Goal: Use online tool/utility

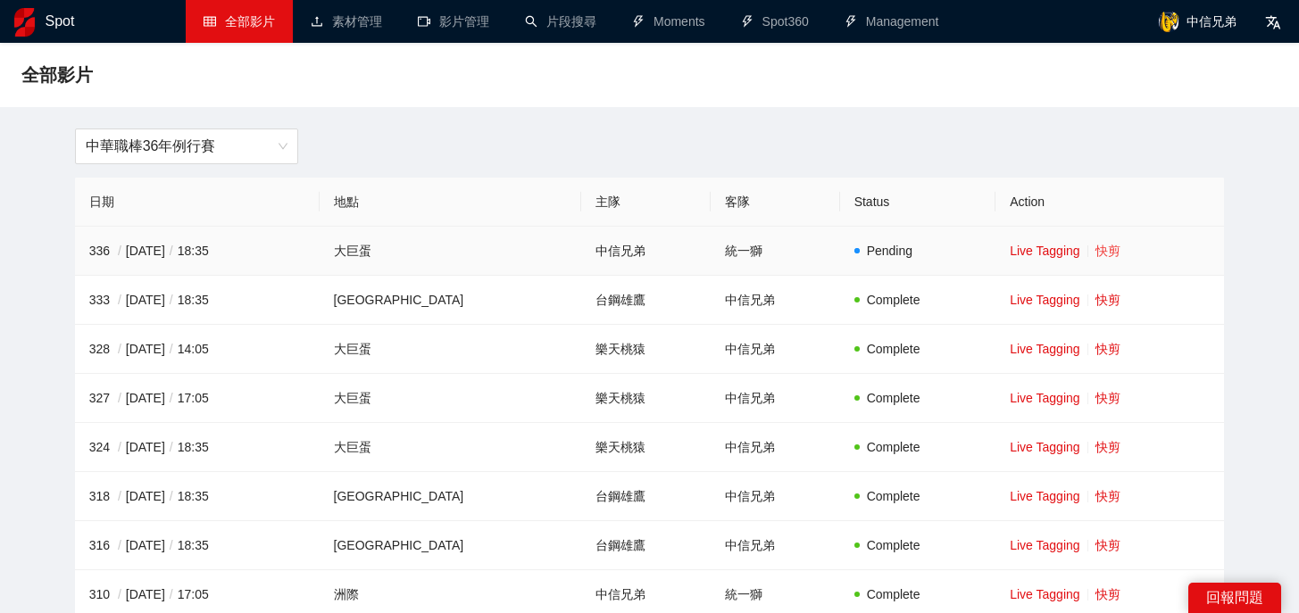
click at [1102, 253] on link "快剪" at bounding box center [1107, 251] width 25 height 14
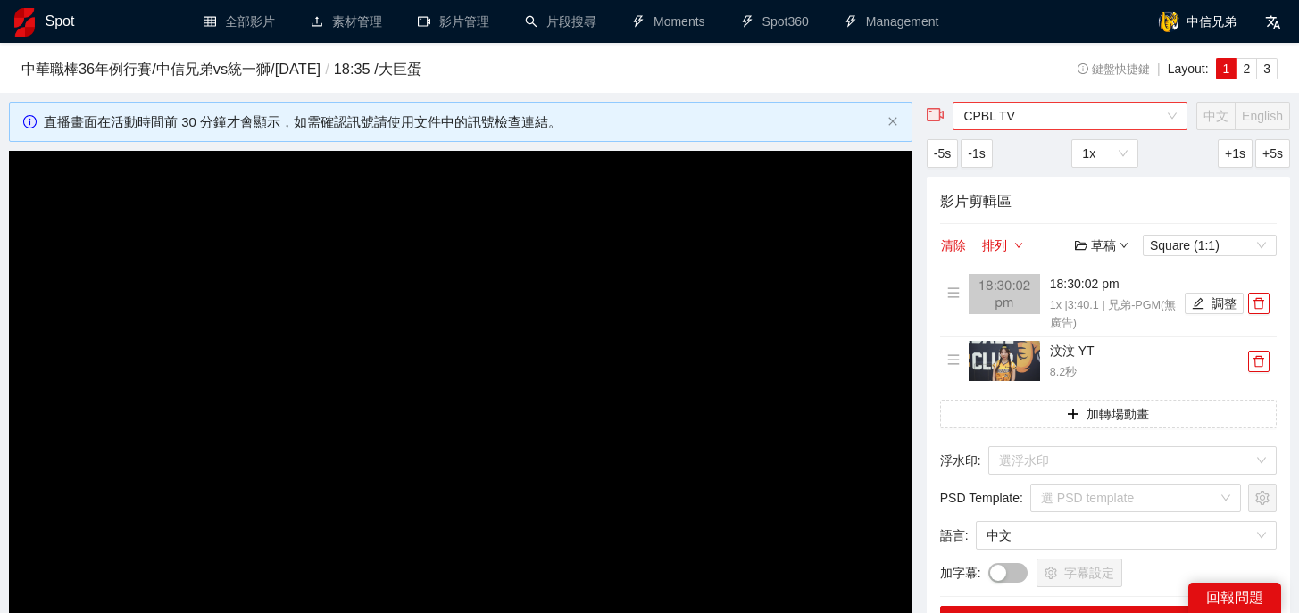
click at [1081, 112] on span "CPBL TV" at bounding box center [1069, 116] width 213 height 27
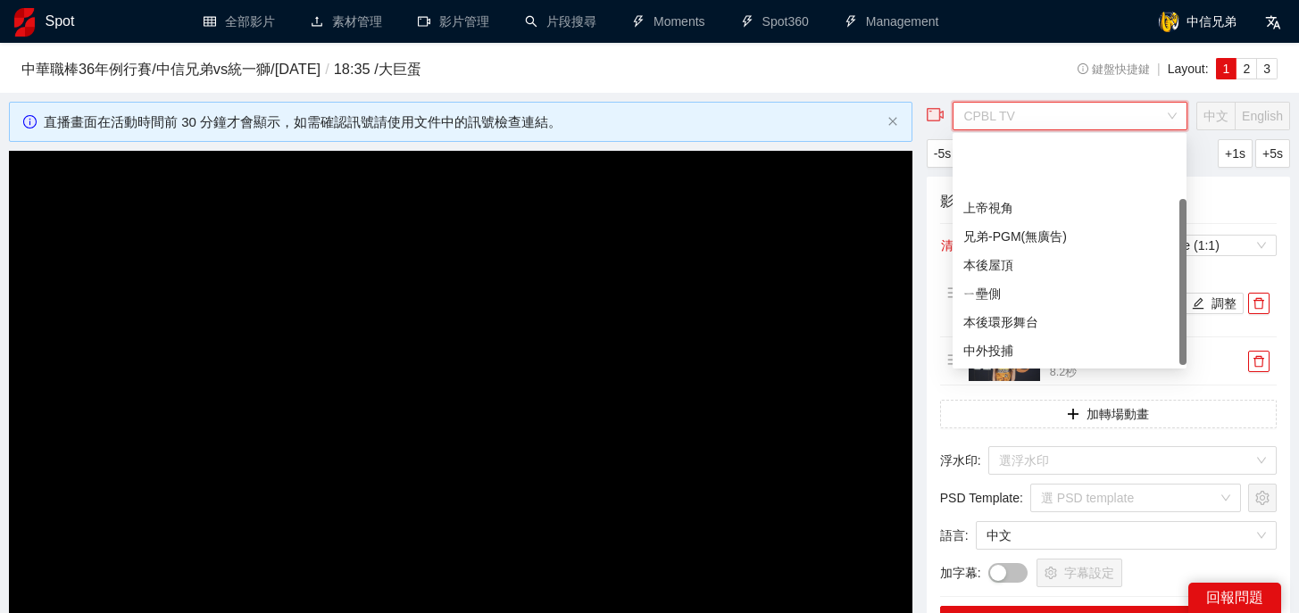
scroll to position [86, 0]
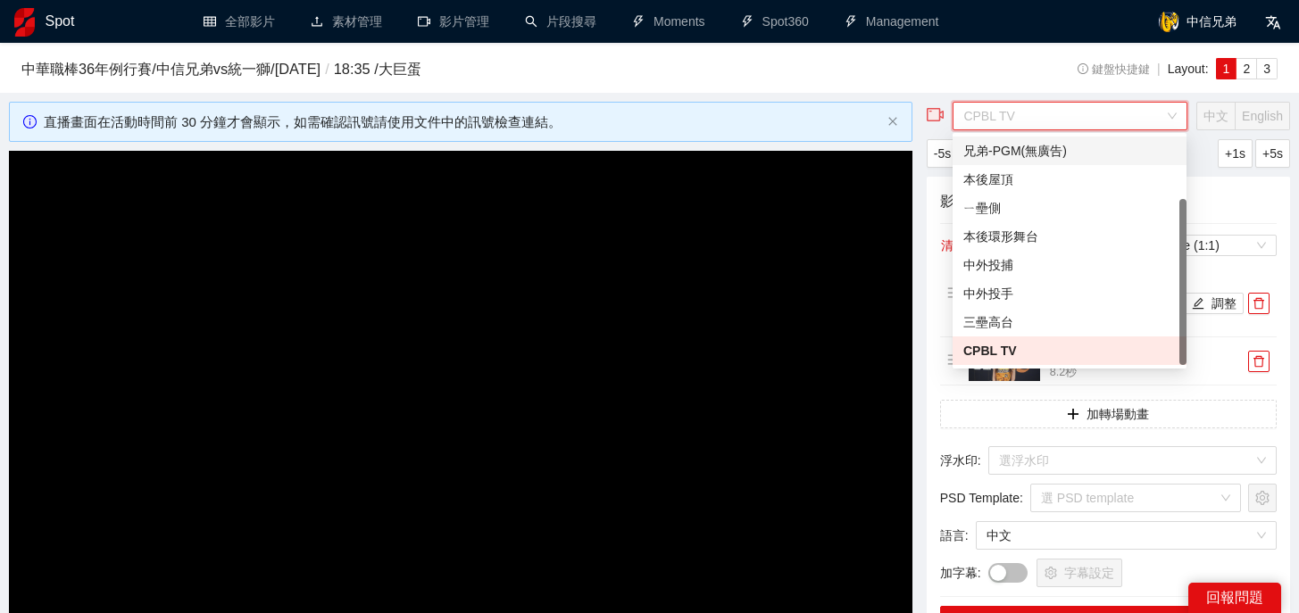
click at [1060, 158] on div "兄弟-PGM(無廣告)" at bounding box center [1069, 151] width 212 height 20
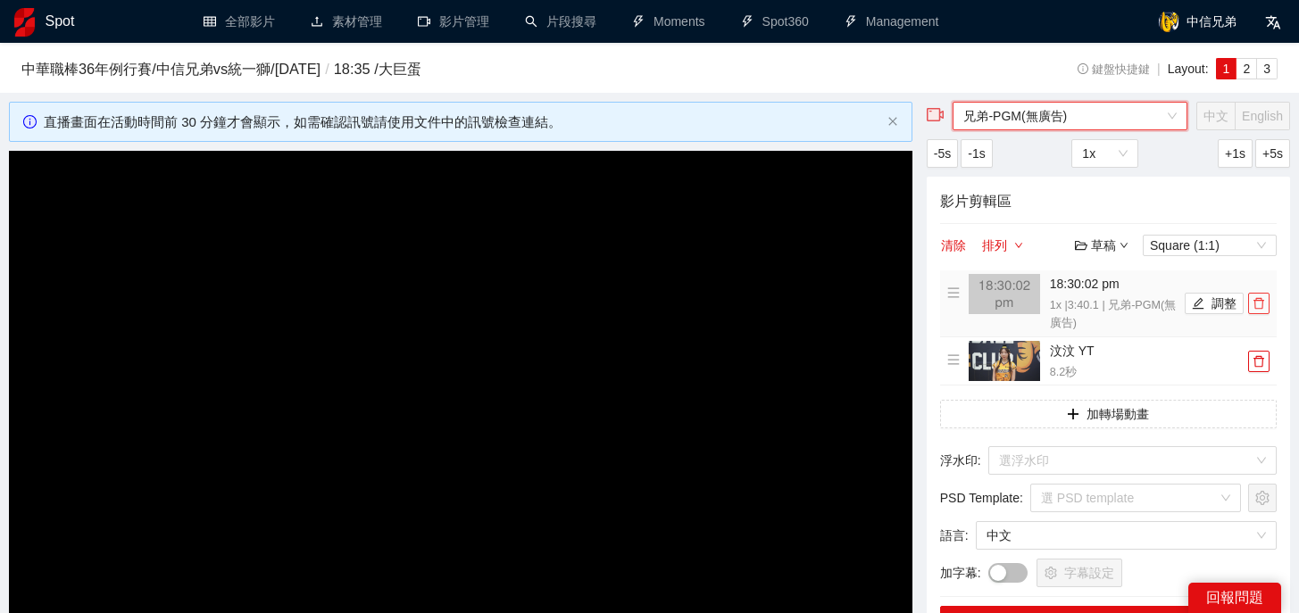
click at [1253, 300] on icon "delete" at bounding box center [1258, 304] width 11 height 12
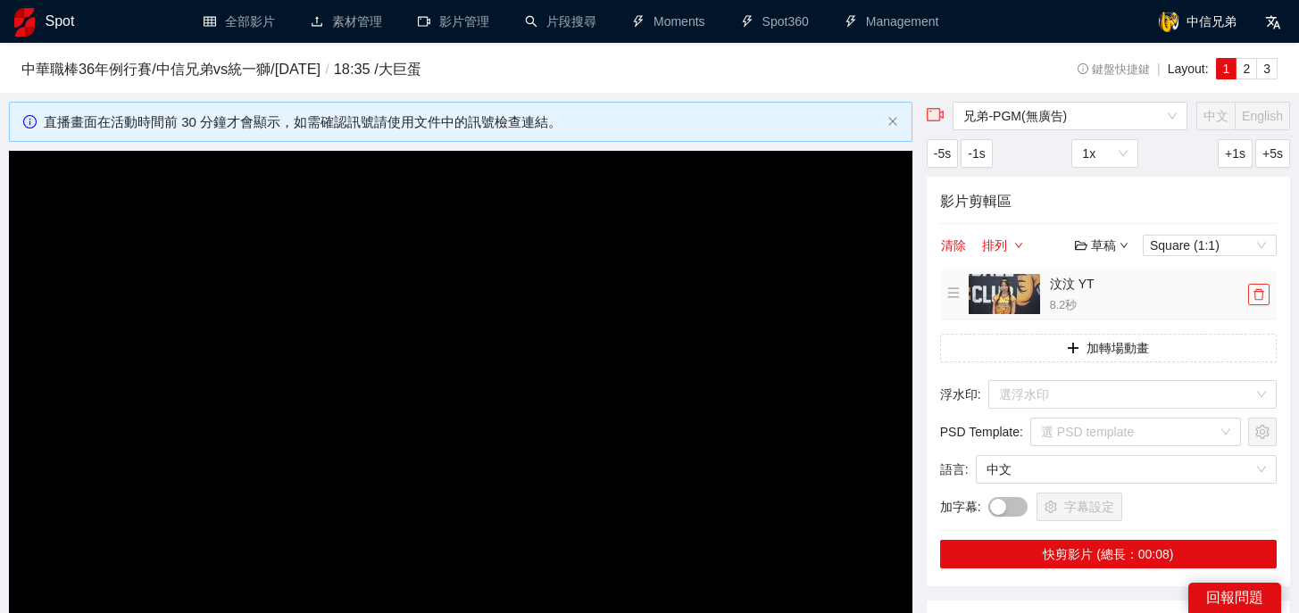
click at [1261, 289] on icon "delete" at bounding box center [1258, 294] width 12 height 12
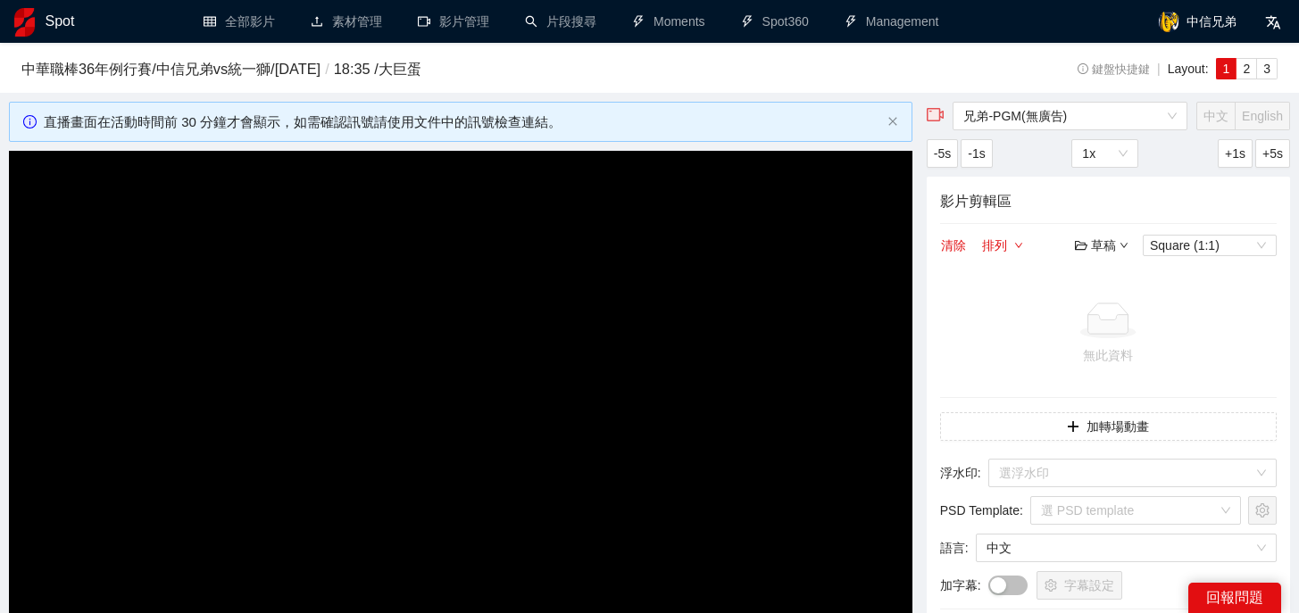
scroll to position [85, 0]
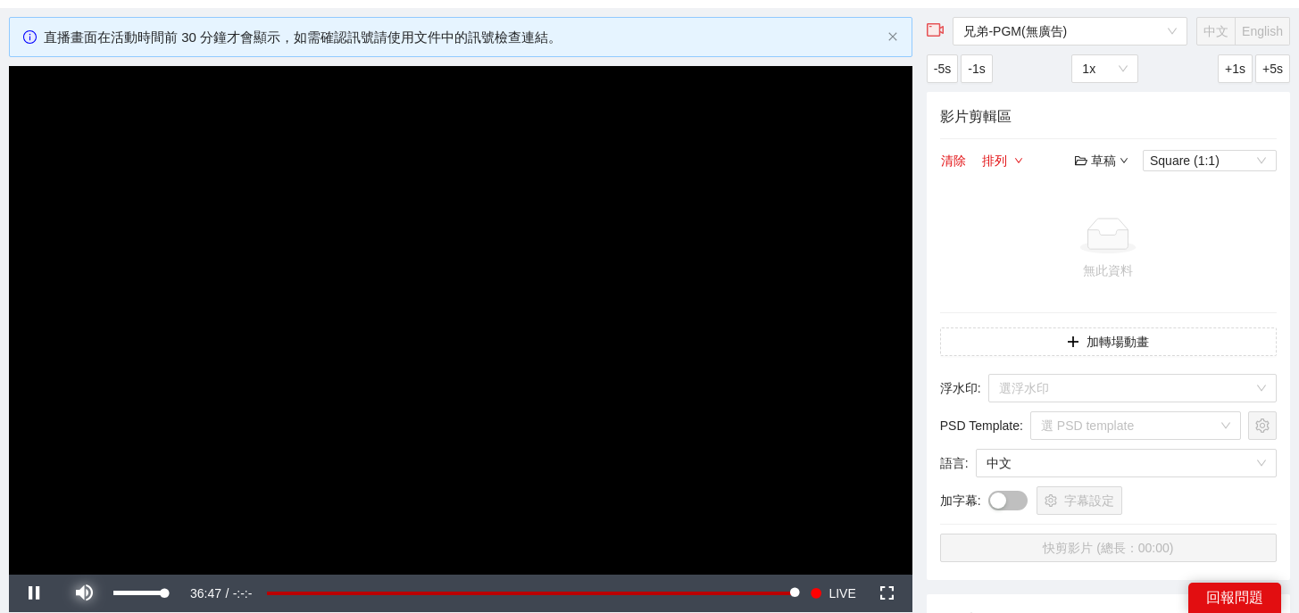
click at [85, 594] on span "Video Player" at bounding box center [84, 594] width 50 height 0
